Goal: Navigation & Orientation: Find specific page/section

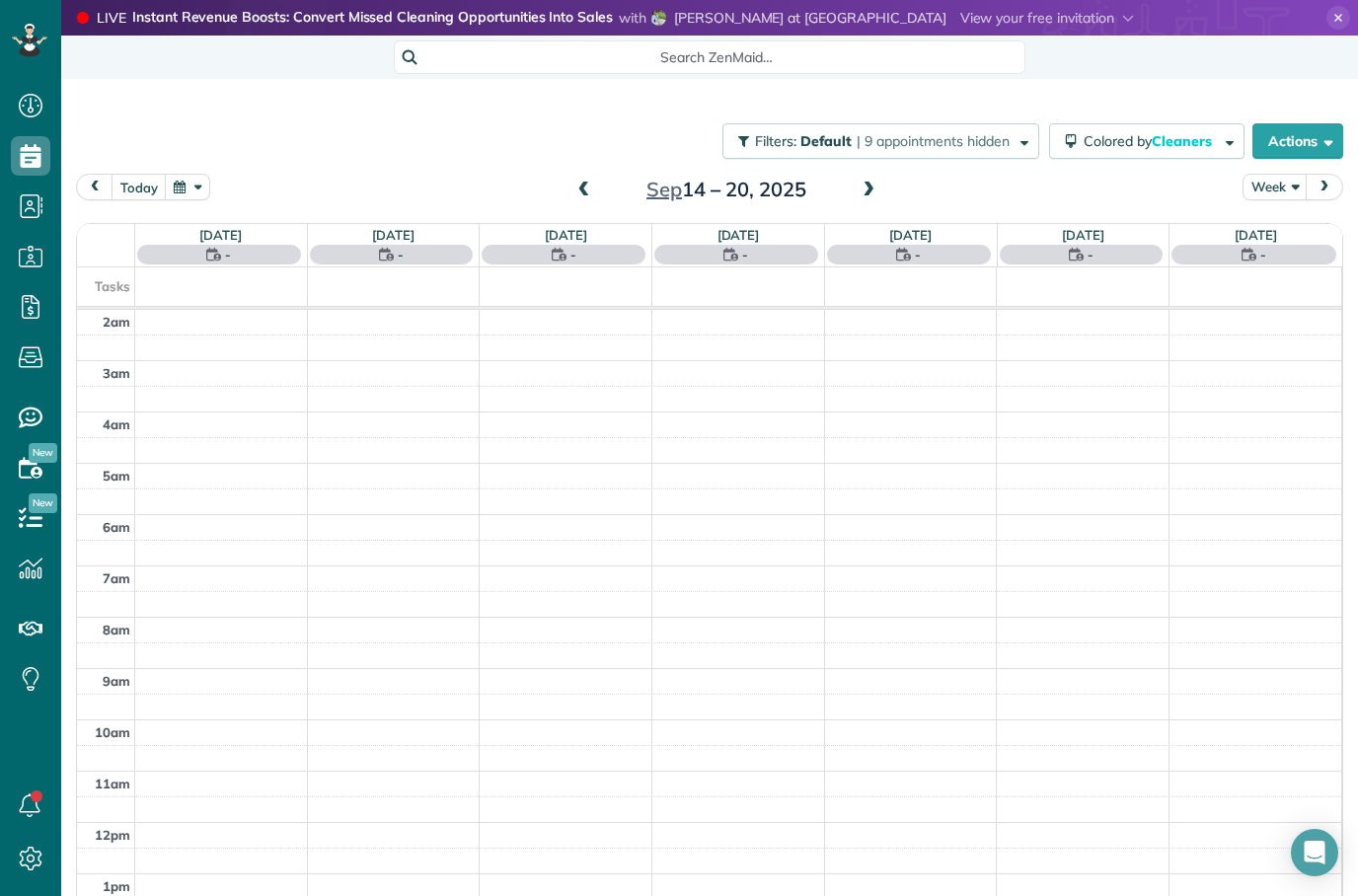
scroll to position [35, 0]
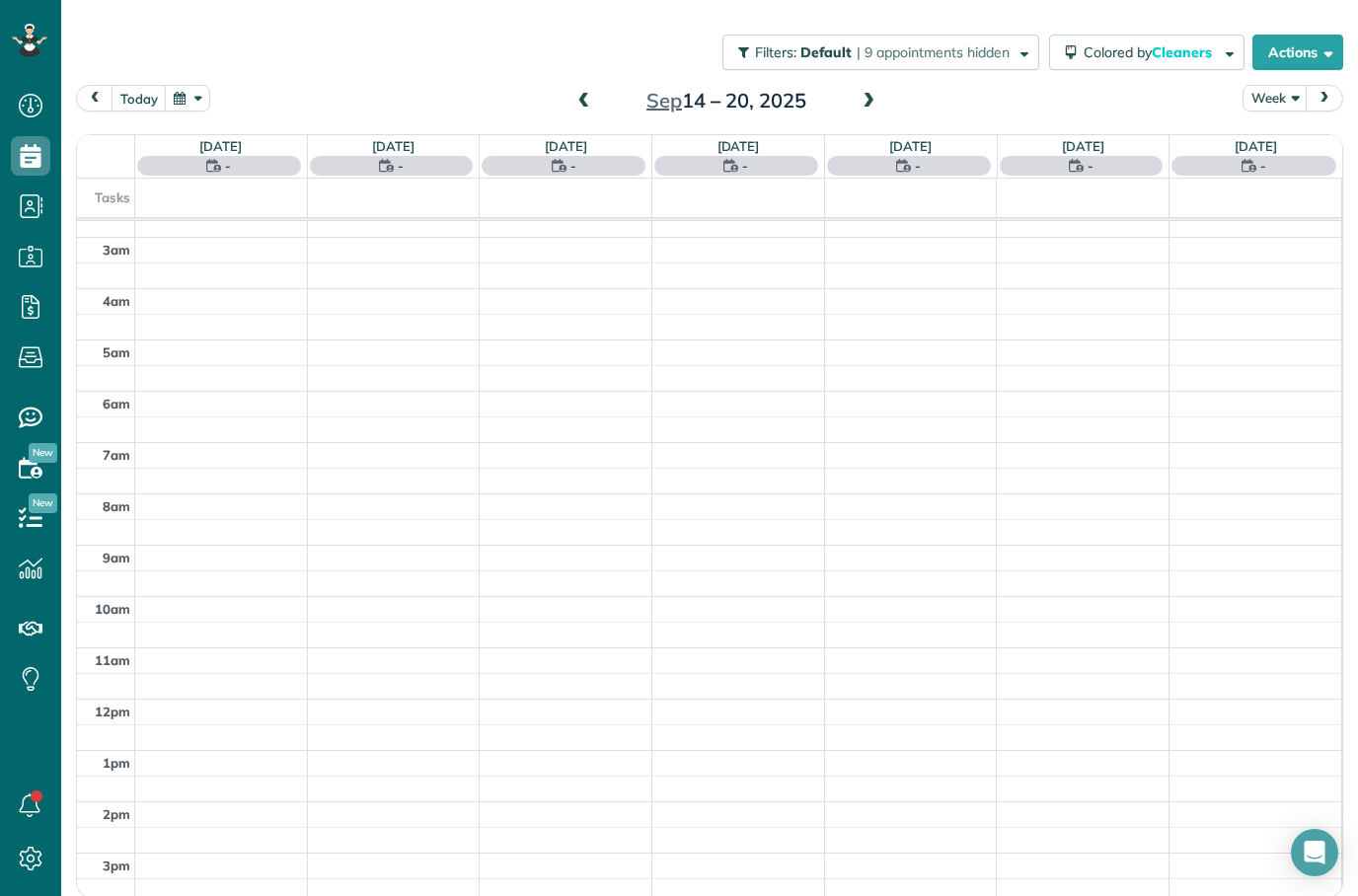
click at [593, 92] on span at bounding box center [584, 101] width 22 height 18
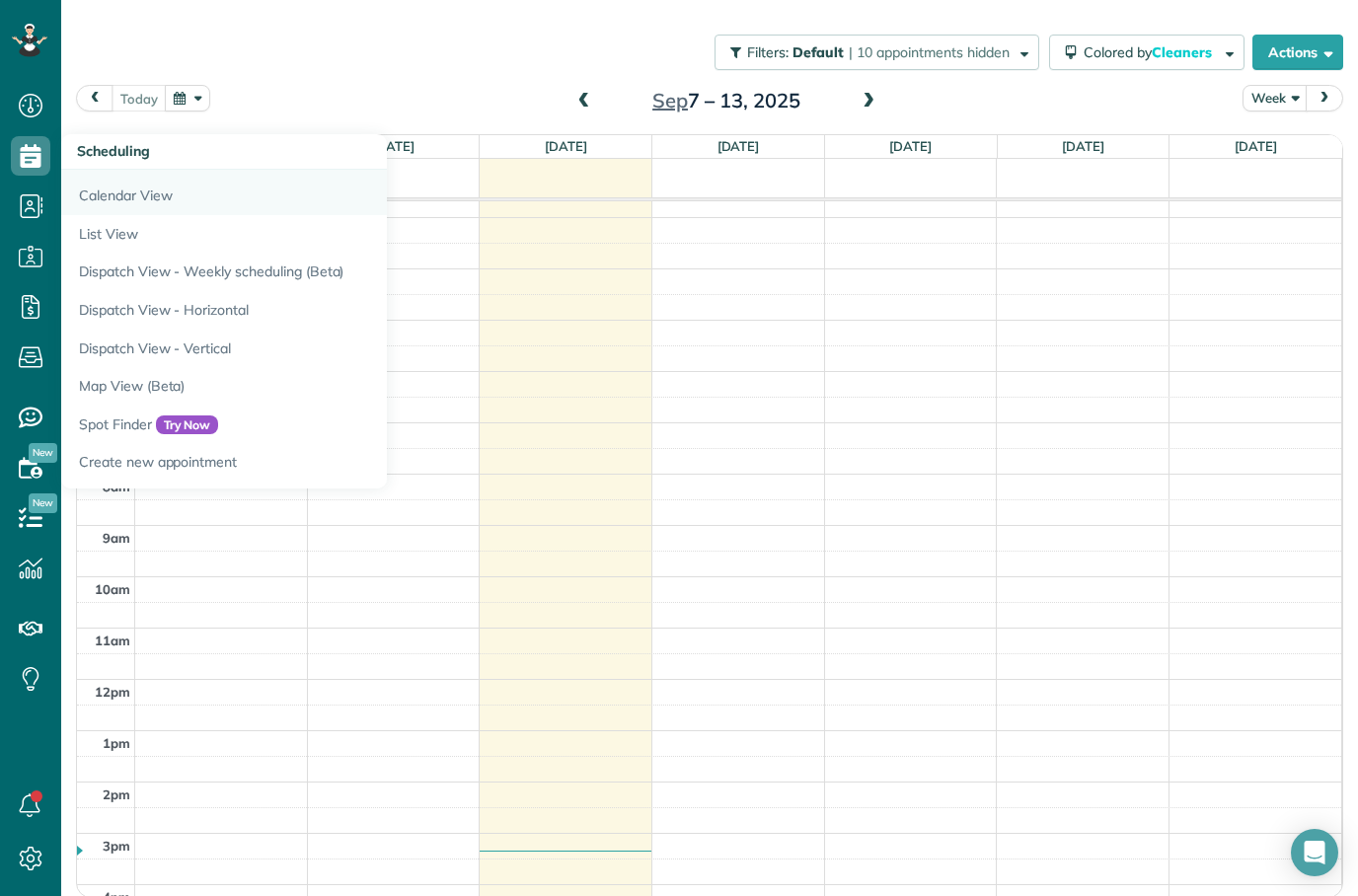
click at [140, 170] on link "Calendar View" at bounding box center [308, 193] width 494 height 46
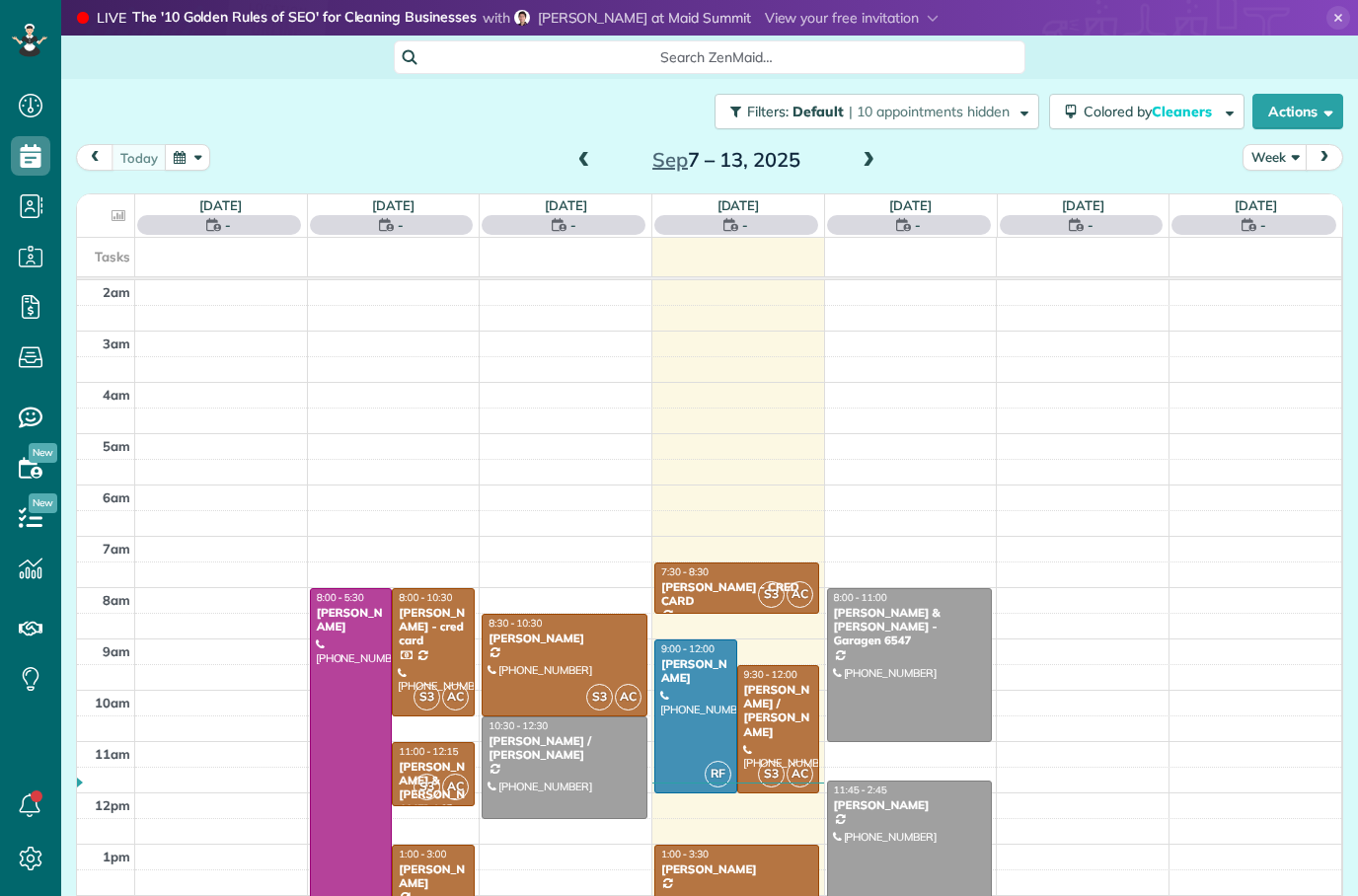
scroll to position [65, 0]
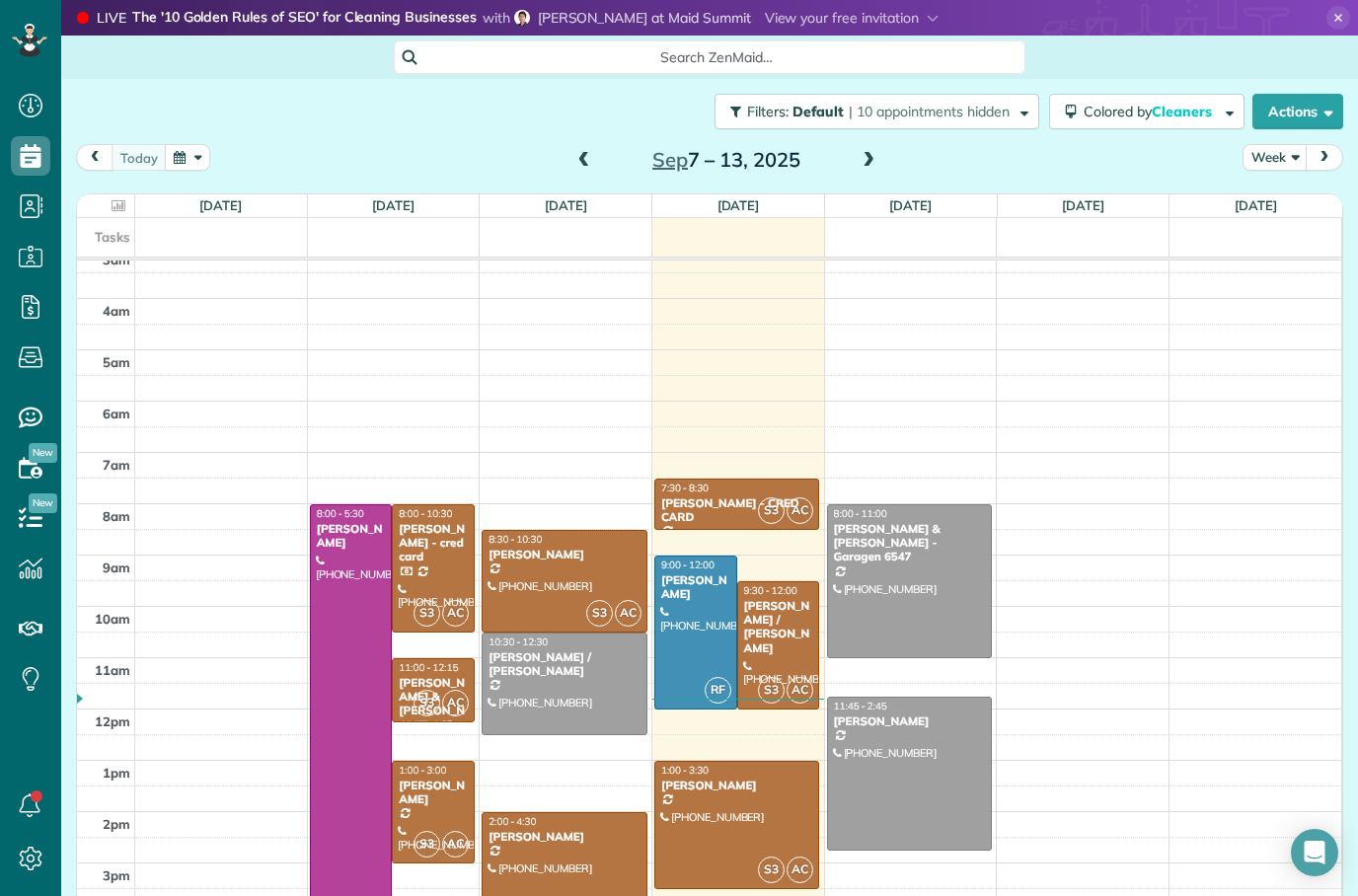
click at [871, 166] on span at bounding box center [868, 161] width 22 height 18
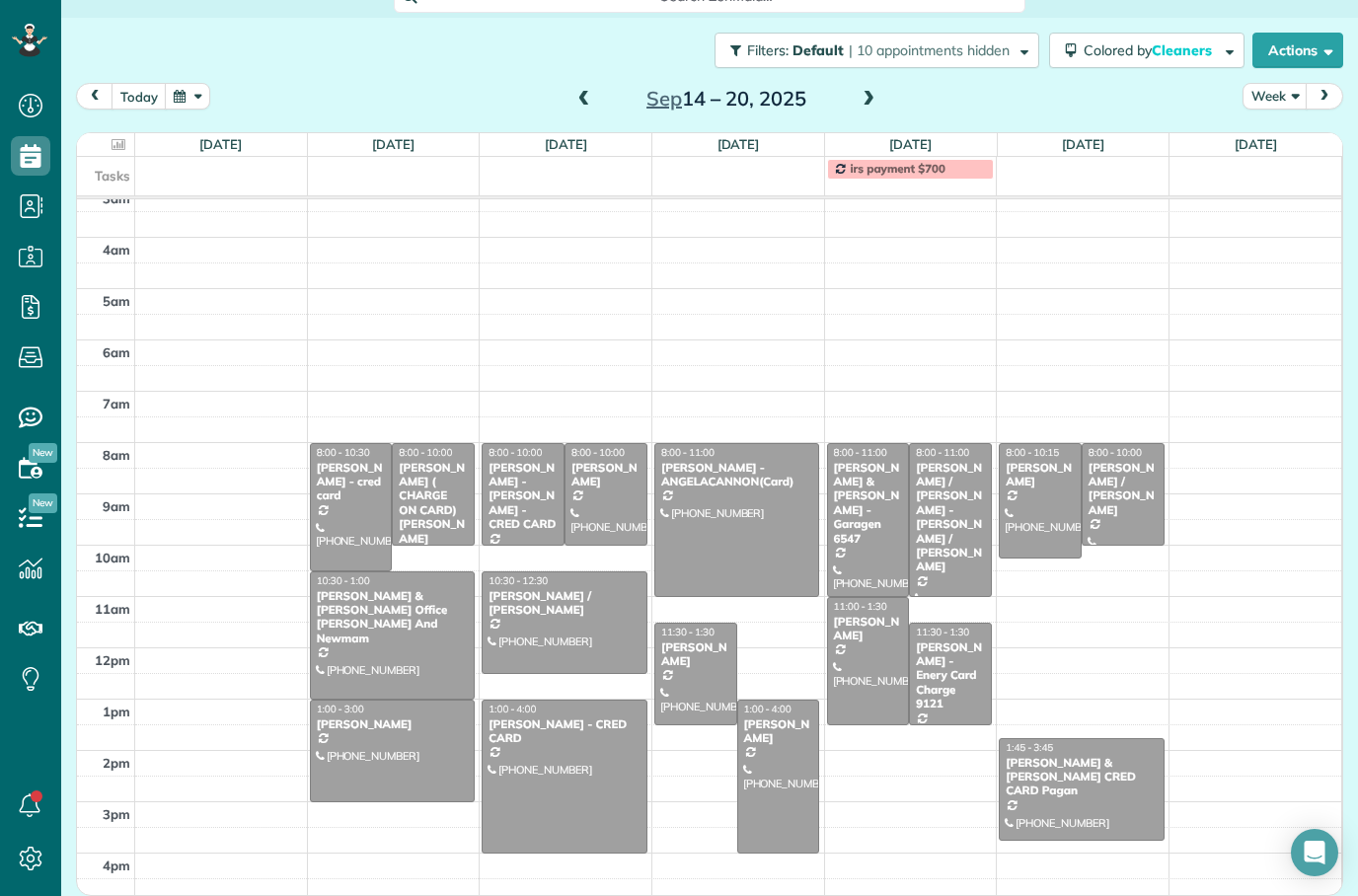
click at [865, 108] on span at bounding box center [868, 99] width 22 height 30
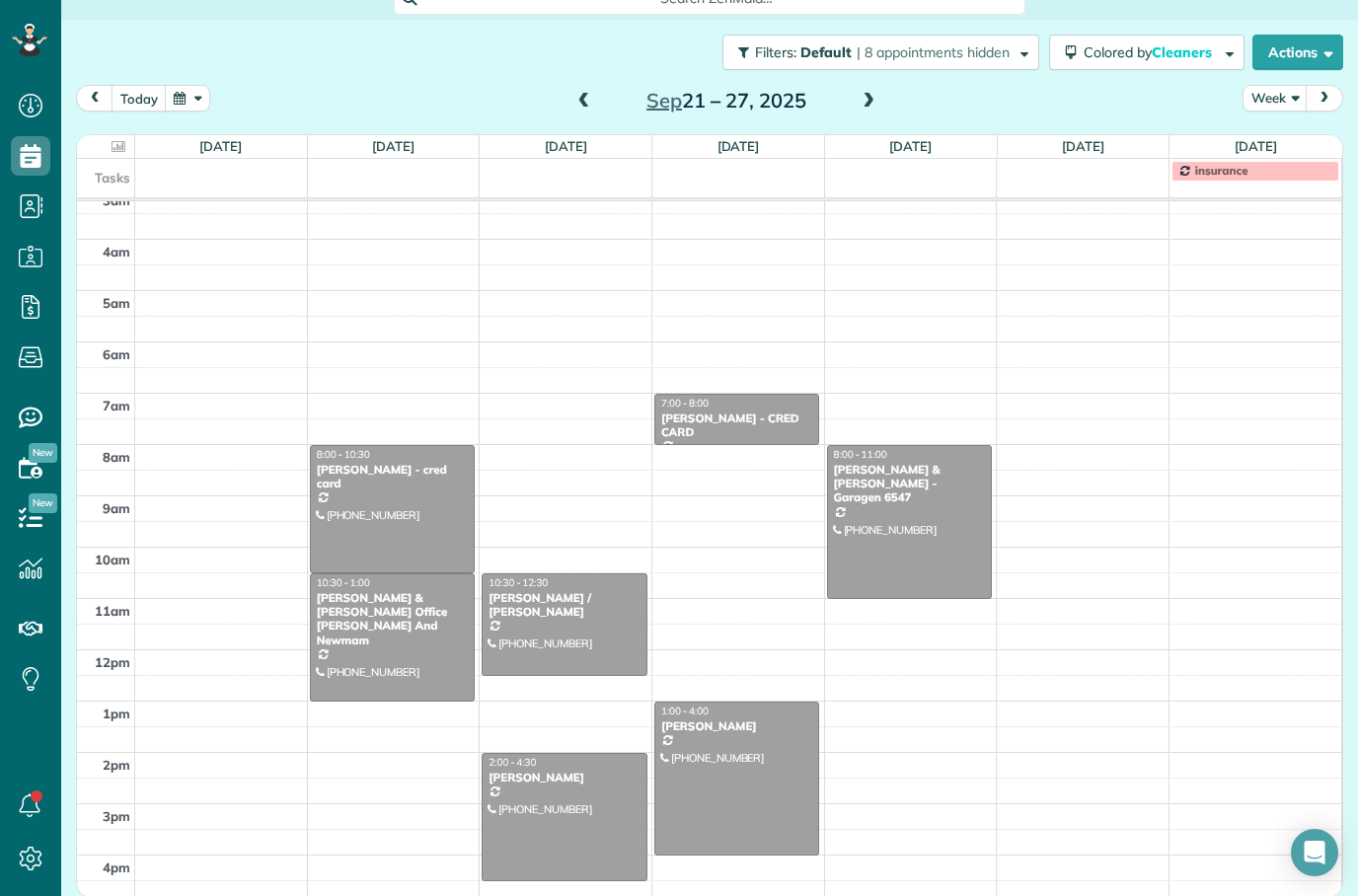
click at [872, 98] on span at bounding box center [868, 101] width 22 height 18
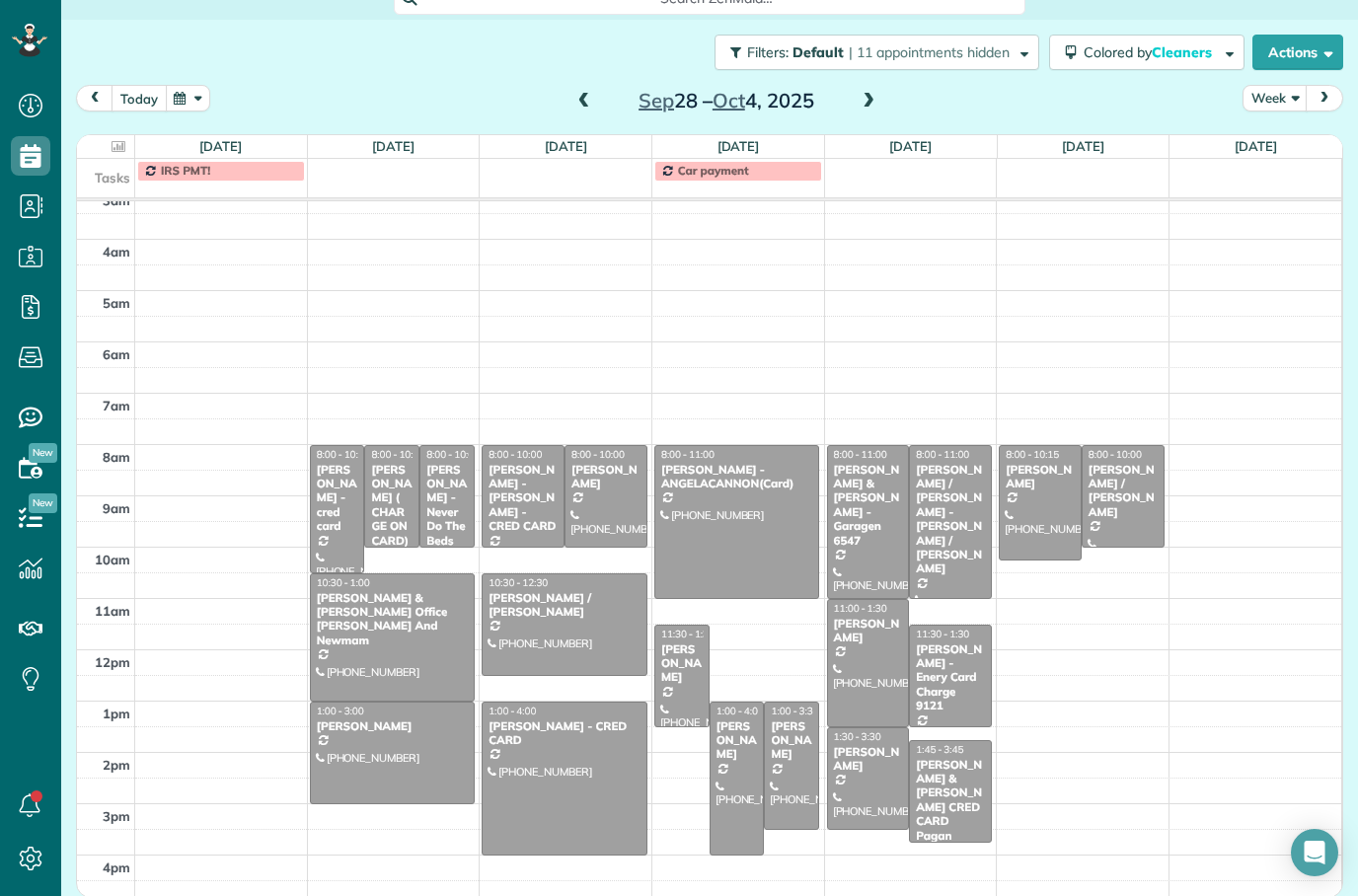
click at [141, 109] on button "today" at bounding box center [139, 97] width 56 height 27
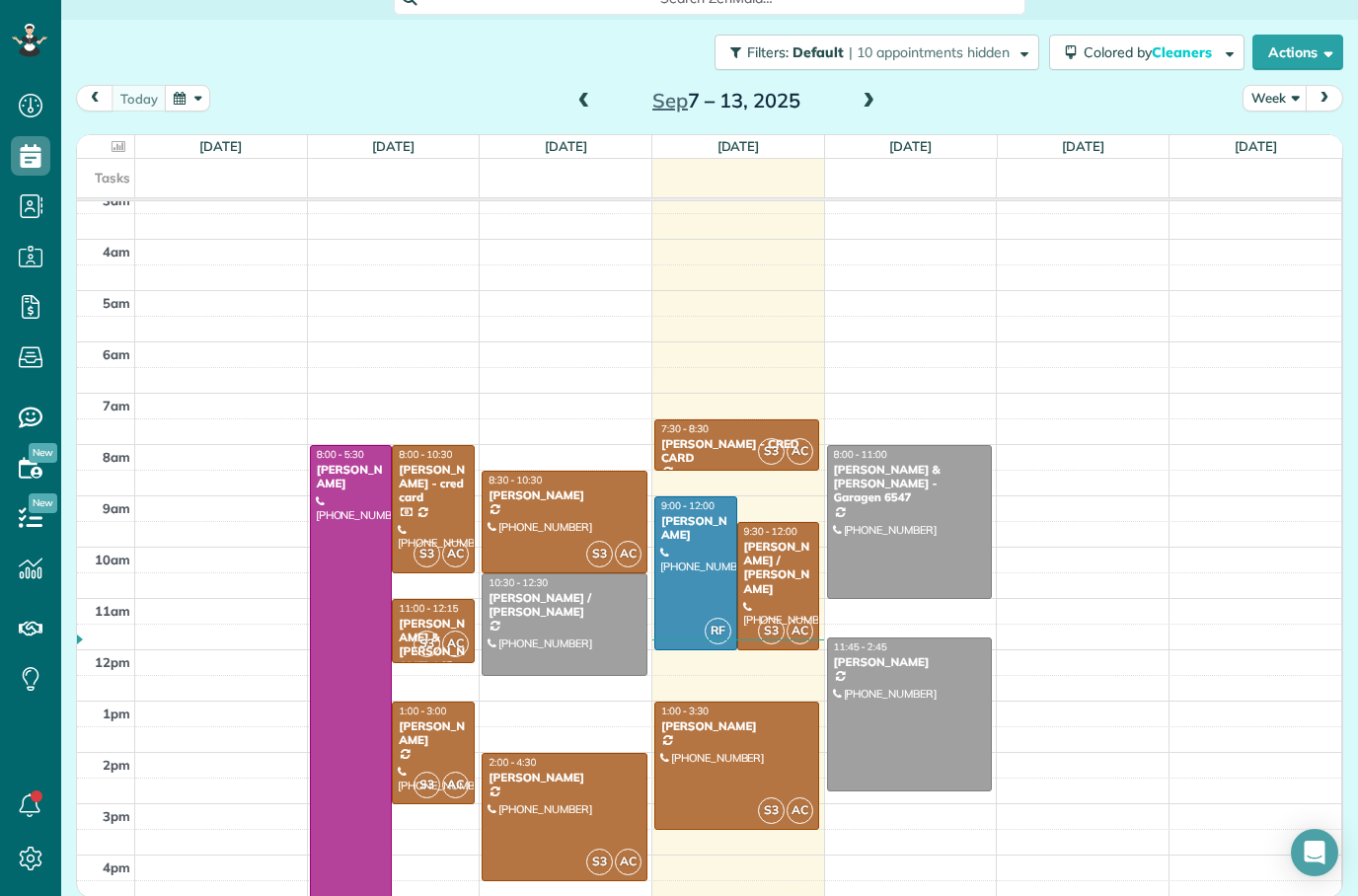
click at [872, 105] on span at bounding box center [868, 101] width 22 height 18
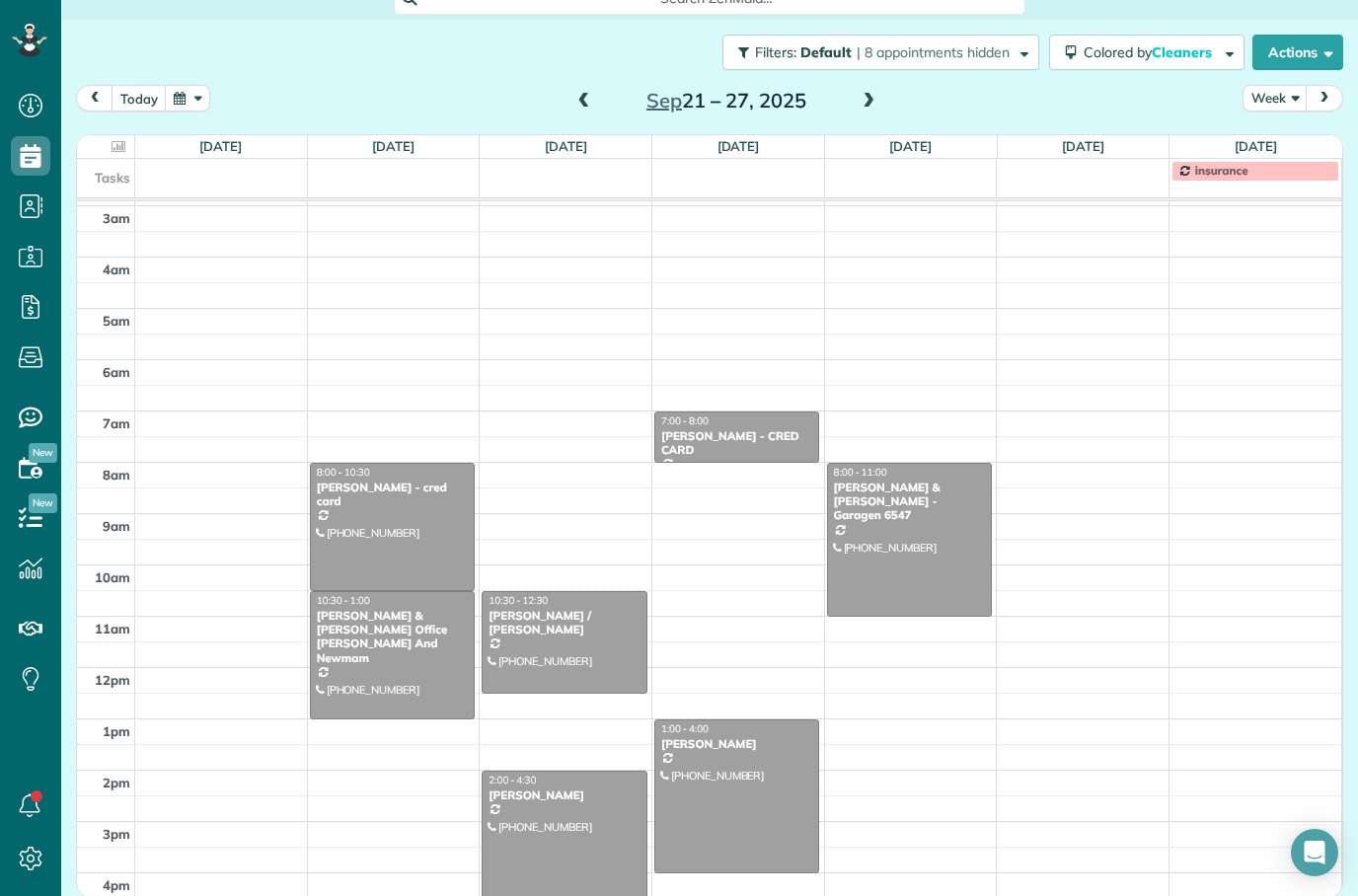
click at [878, 106] on span at bounding box center [868, 101] width 22 height 18
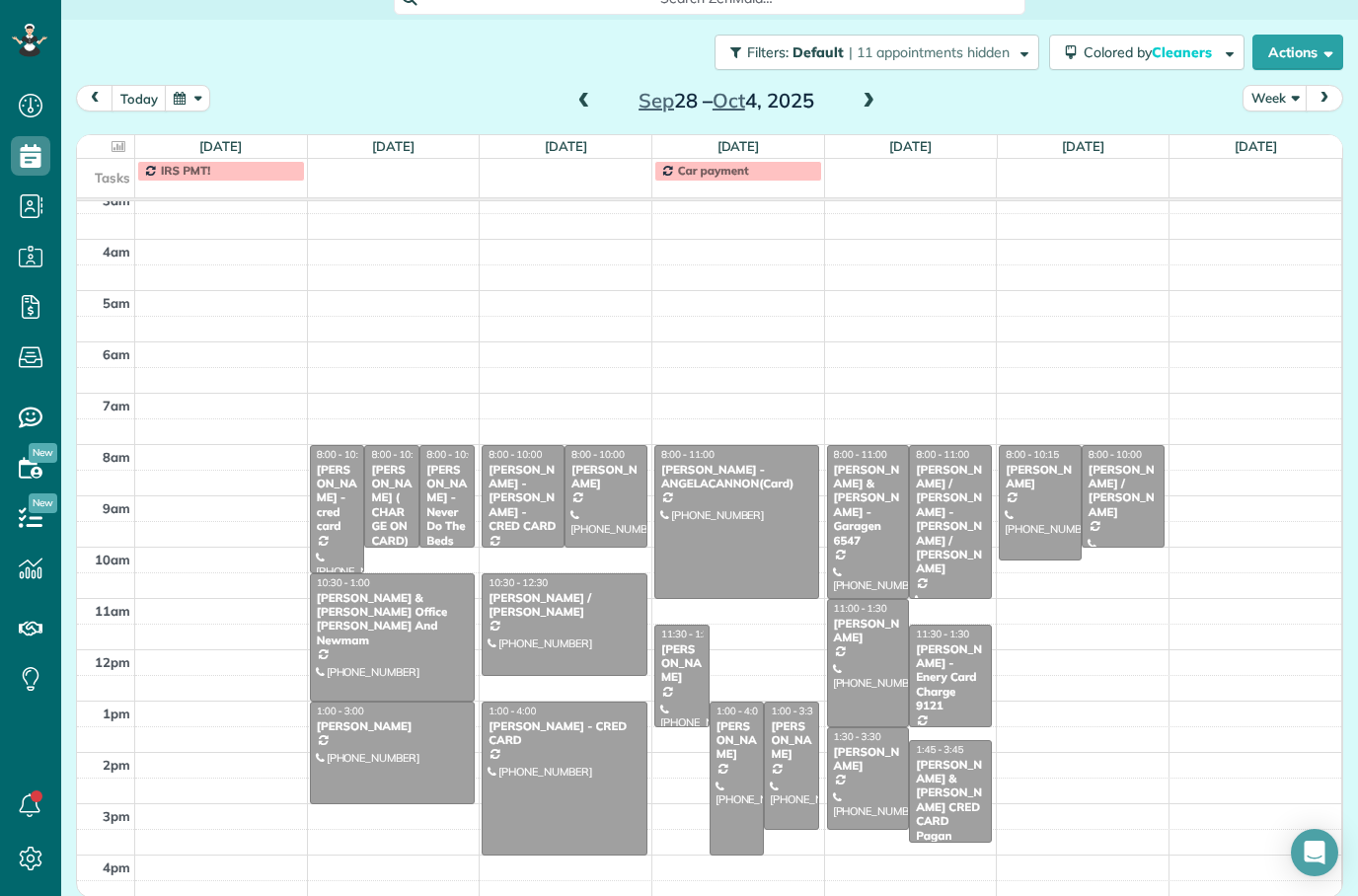
click at [591, 100] on span at bounding box center [584, 101] width 22 height 18
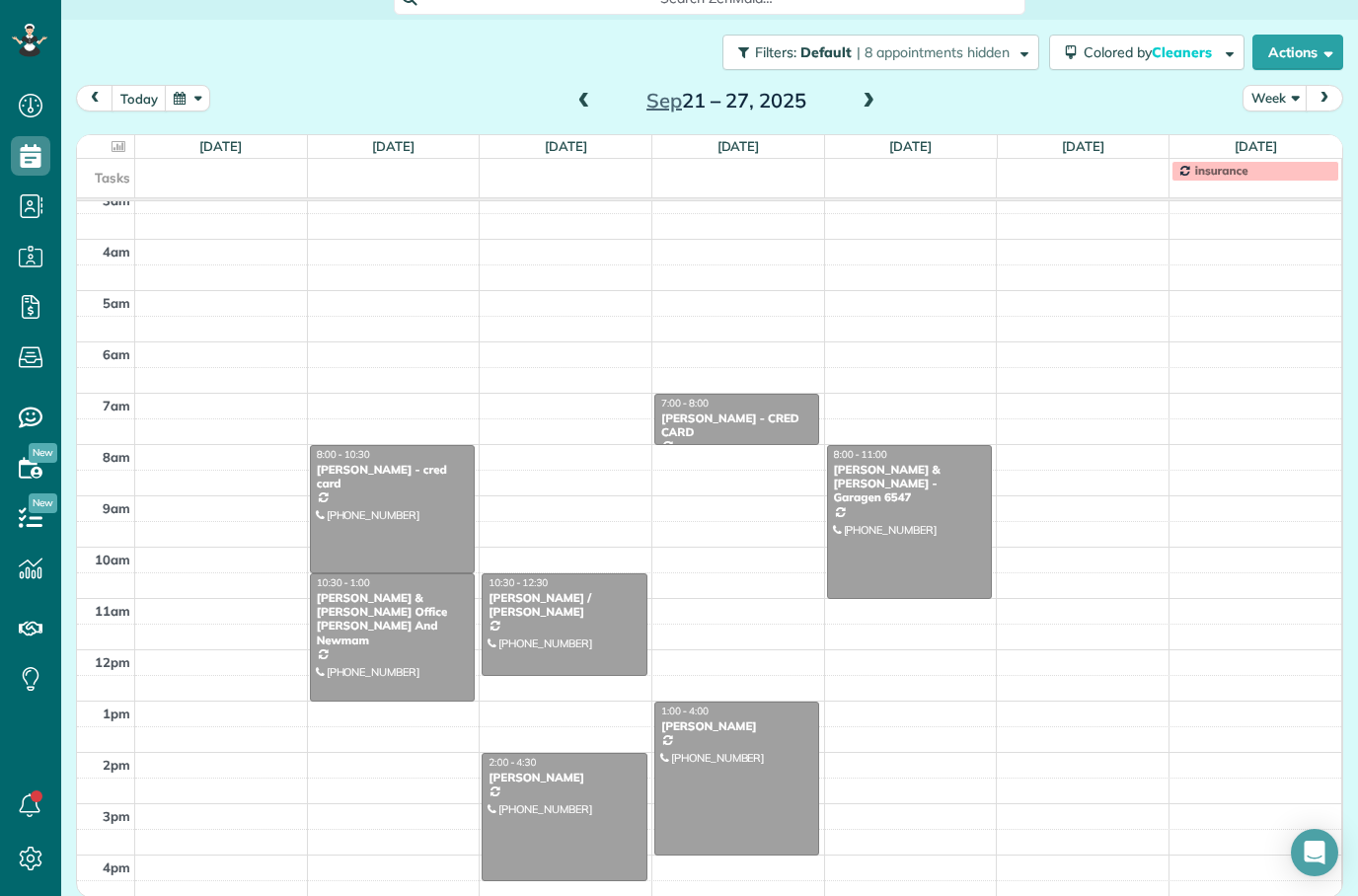
click at [132, 108] on button "today" at bounding box center [139, 97] width 56 height 27
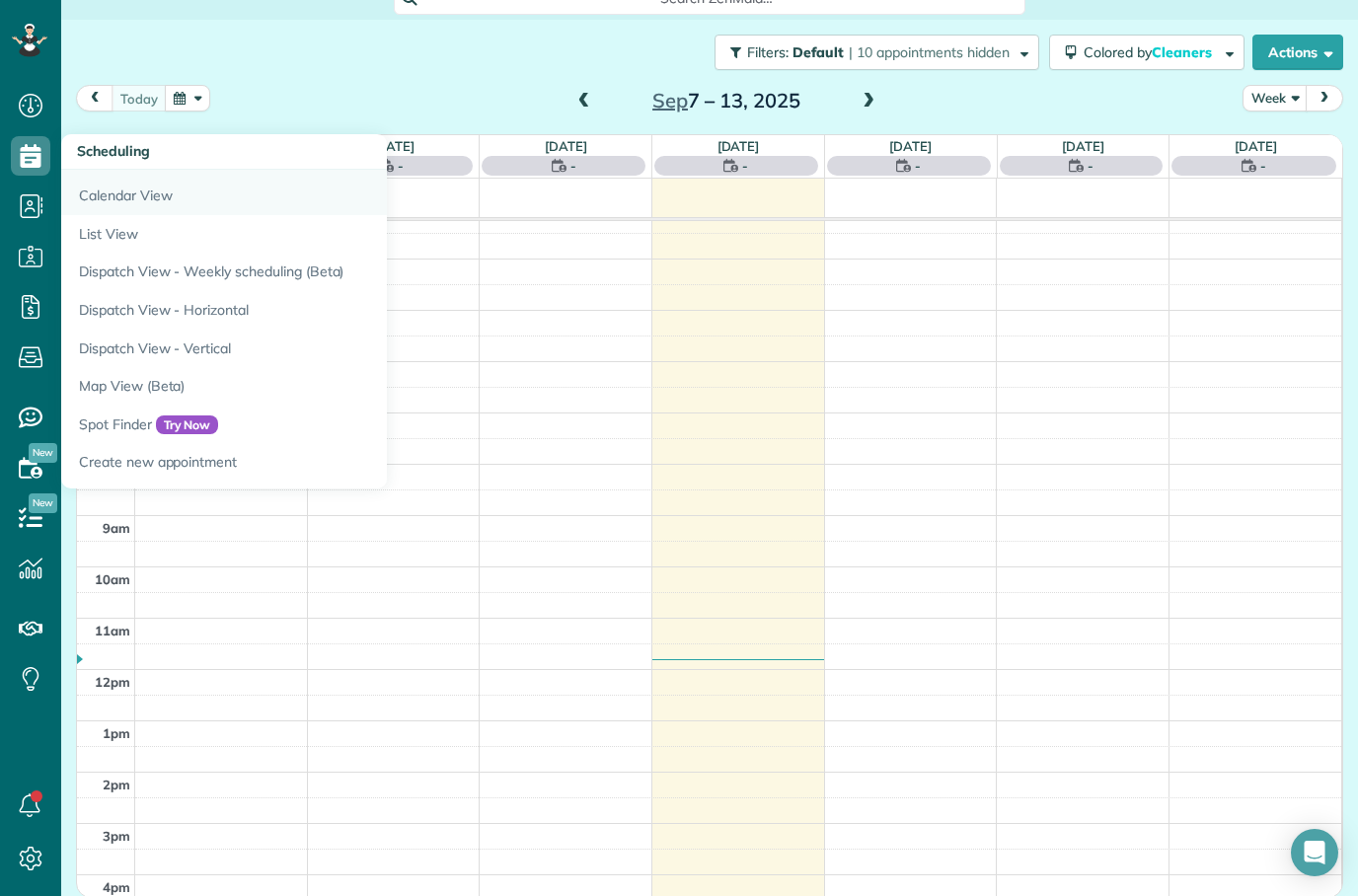
click at [121, 194] on link "Calendar View" at bounding box center [308, 193] width 494 height 46
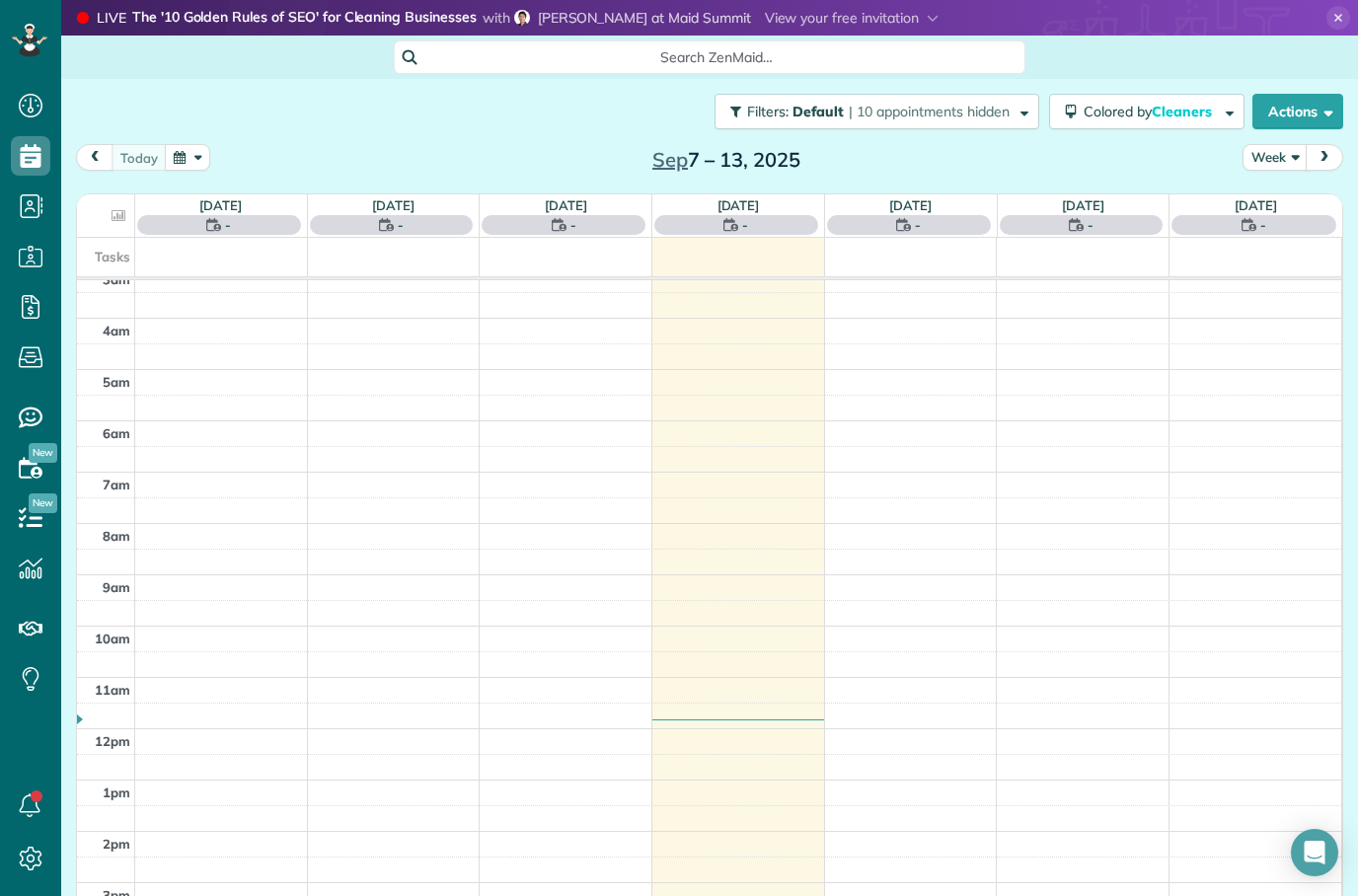
scroll to position [65, 0]
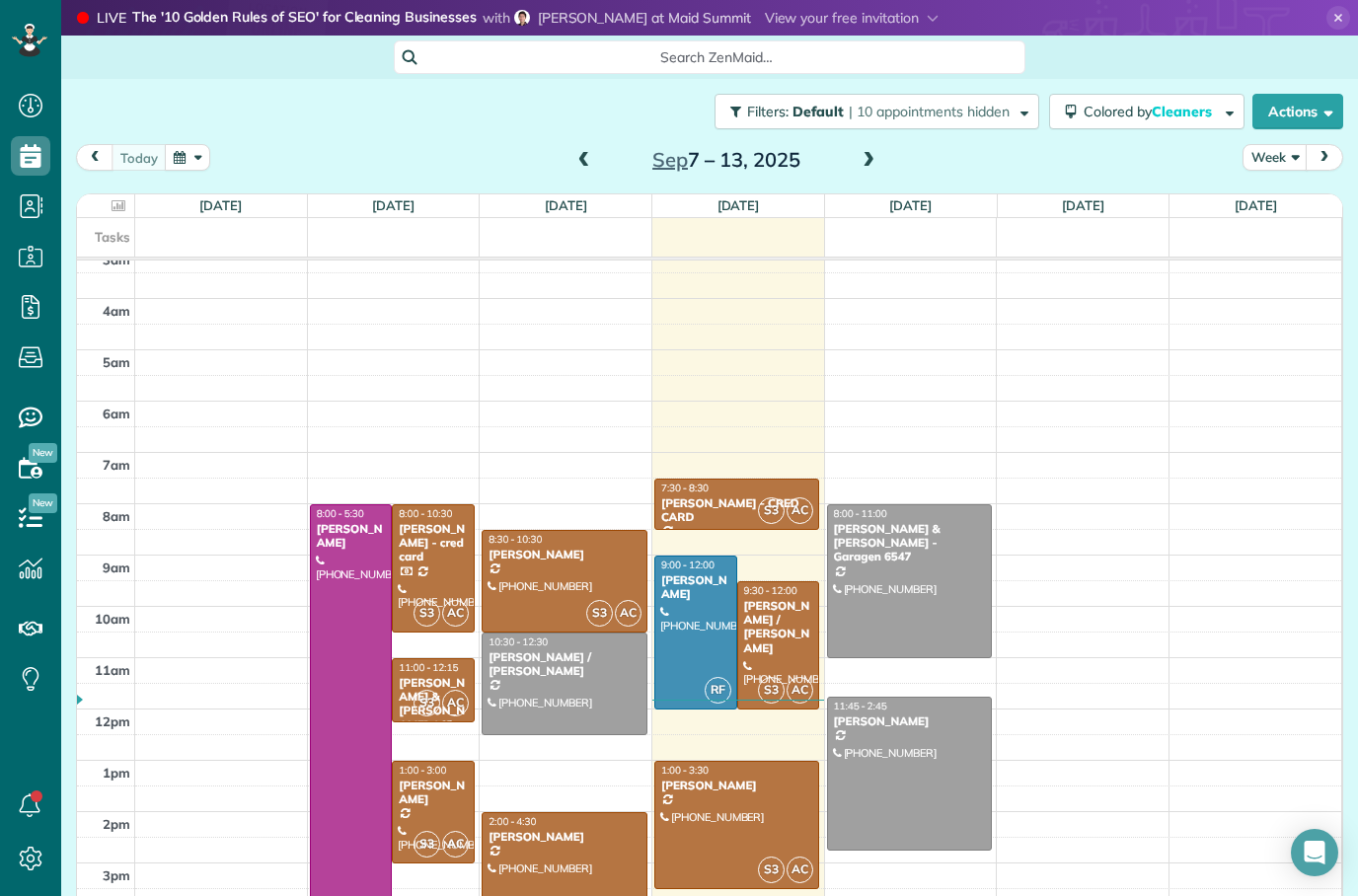
click at [874, 170] on span at bounding box center [868, 161] width 22 height 30
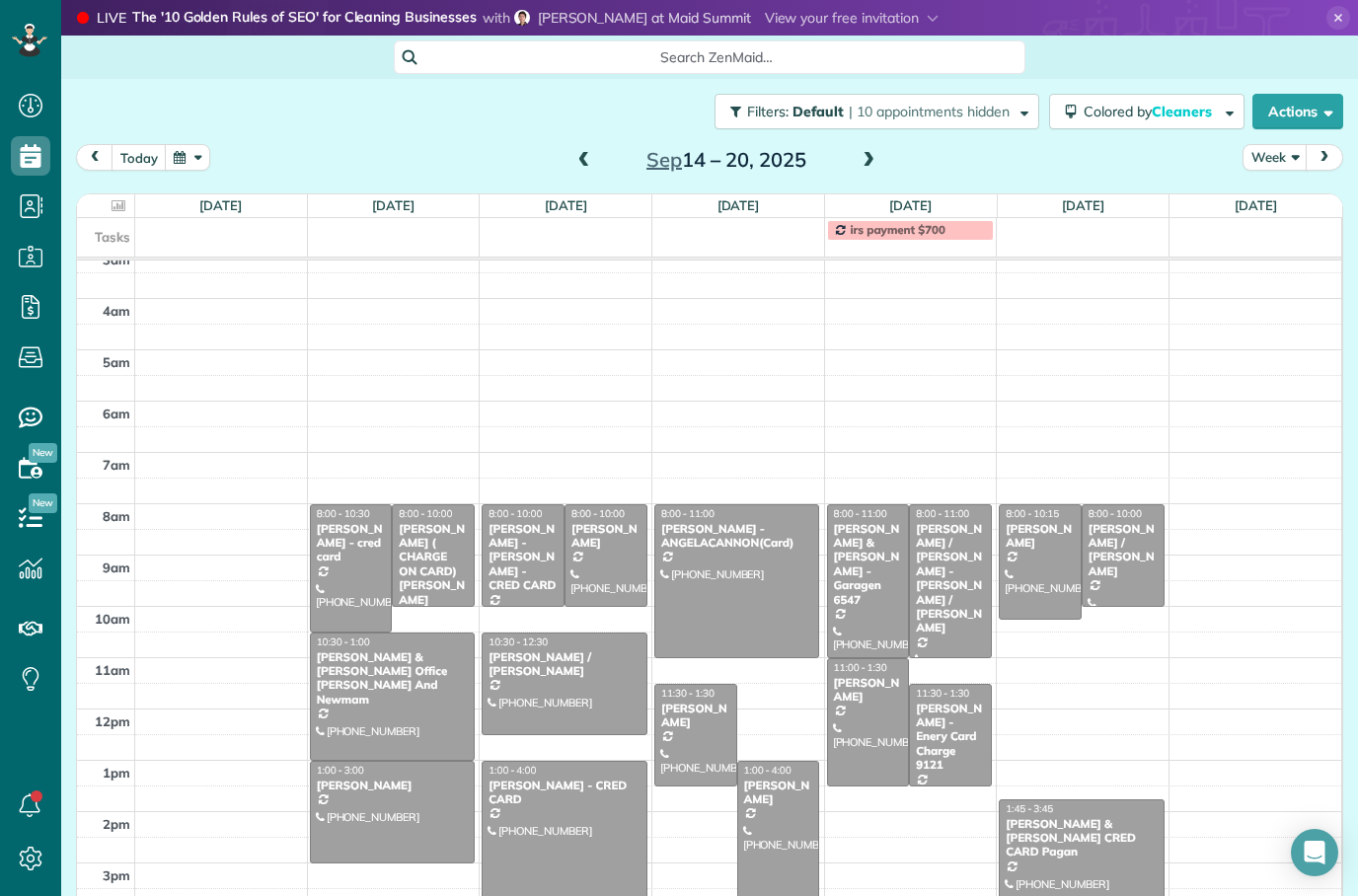
click at [873, 175] on span at bounding box center [868, 161] width 22 height 30
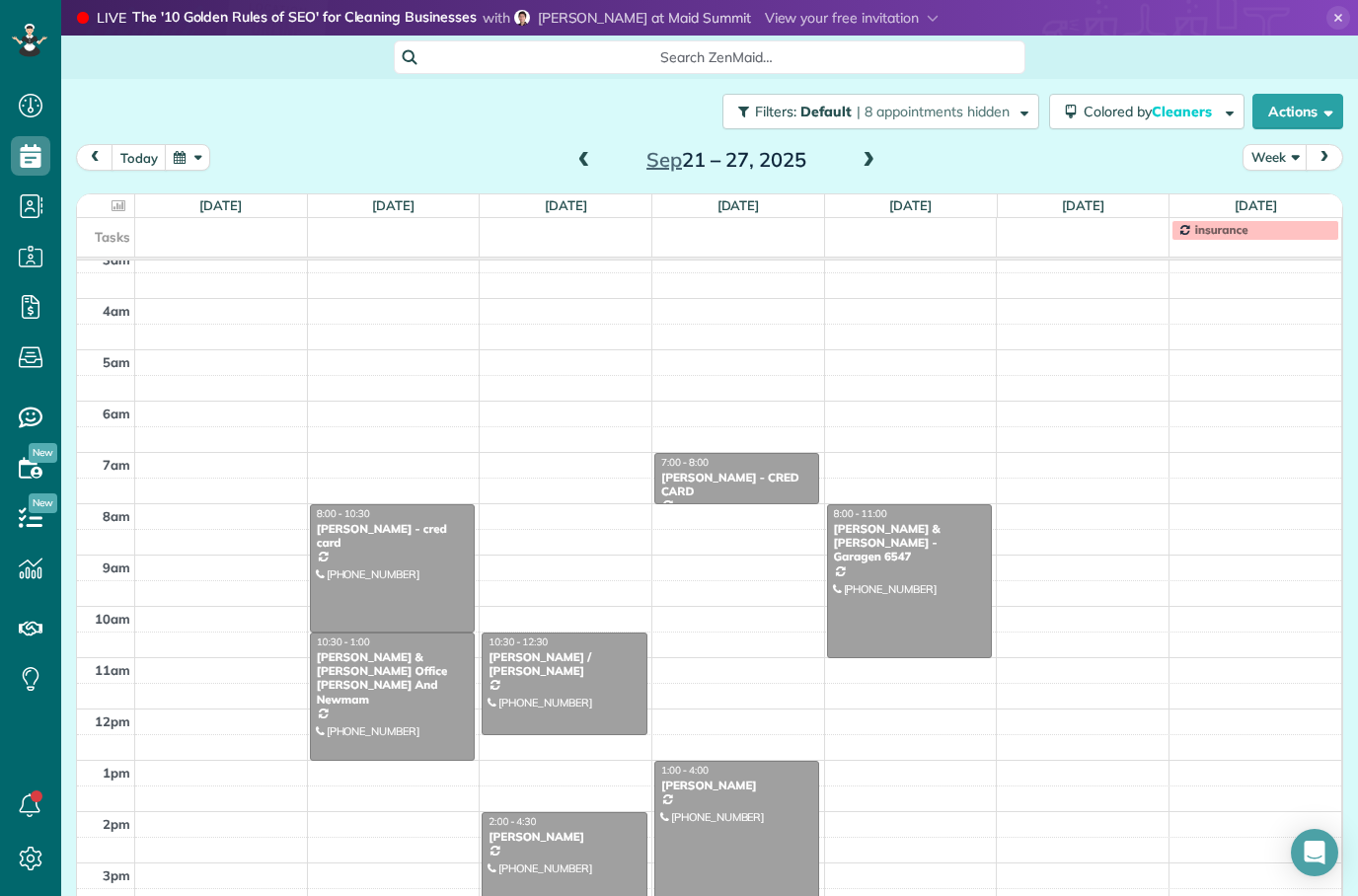
click at [876, 163] on span at bounding box center [868, 161] width 22 height 18
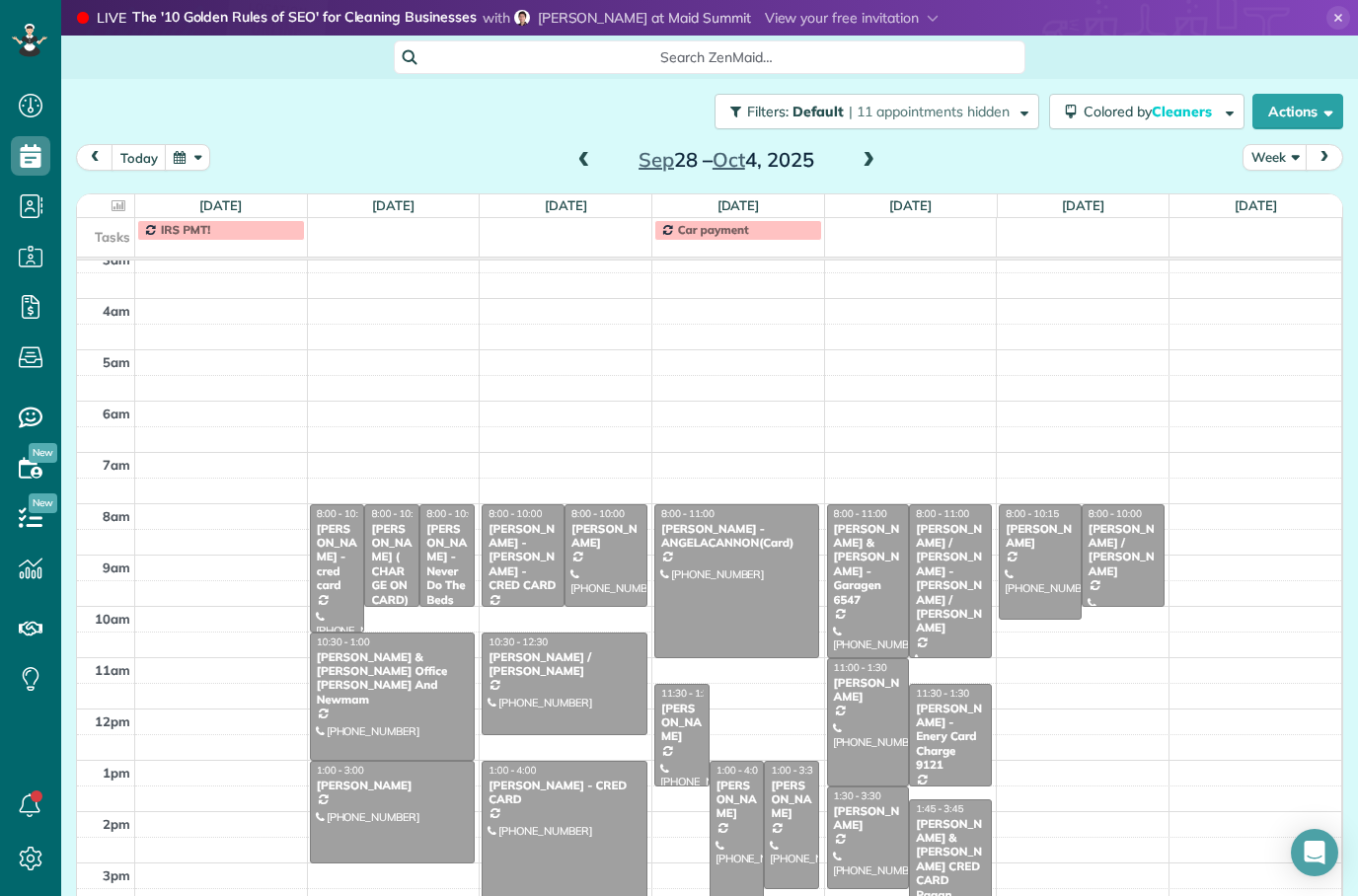
click at [876, 166] on span at bounding box center [868, 161] width 22 height 18
